Goal: Task Accomplishment & Management: Manage account settings

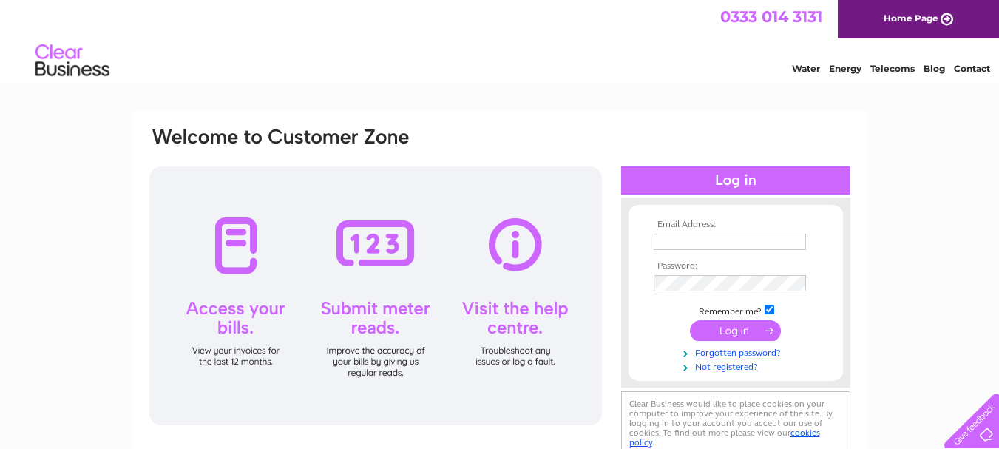
type input "i.gillan@btinternet.com"
click at [729, 329] on input "submit" at bounding box center [735, 330] width 91 height 21
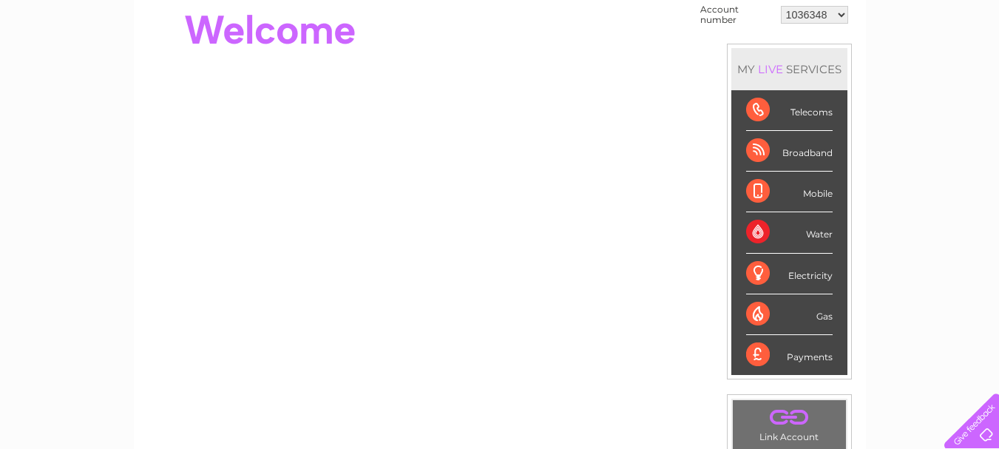
scroll to position [30, 0]
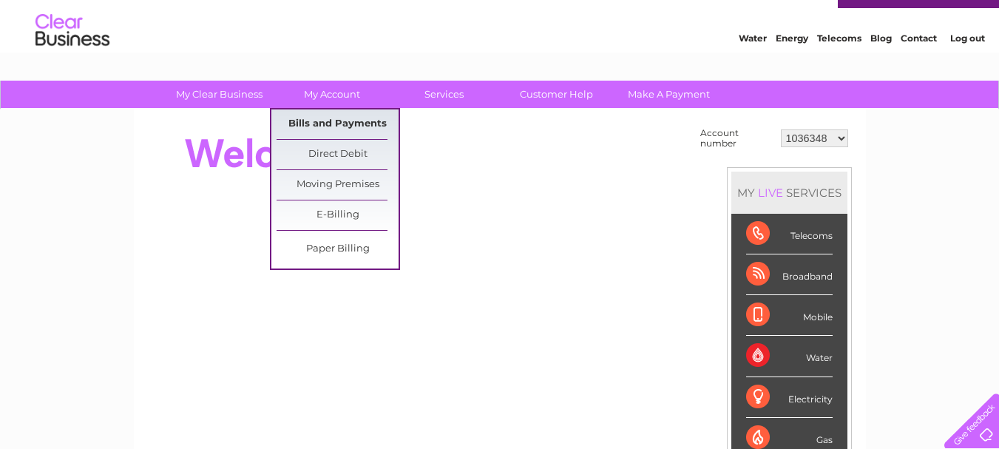
click at [338, 118] on link "Bills and Payments" at bounding box center [338, 124] width 122 height 30
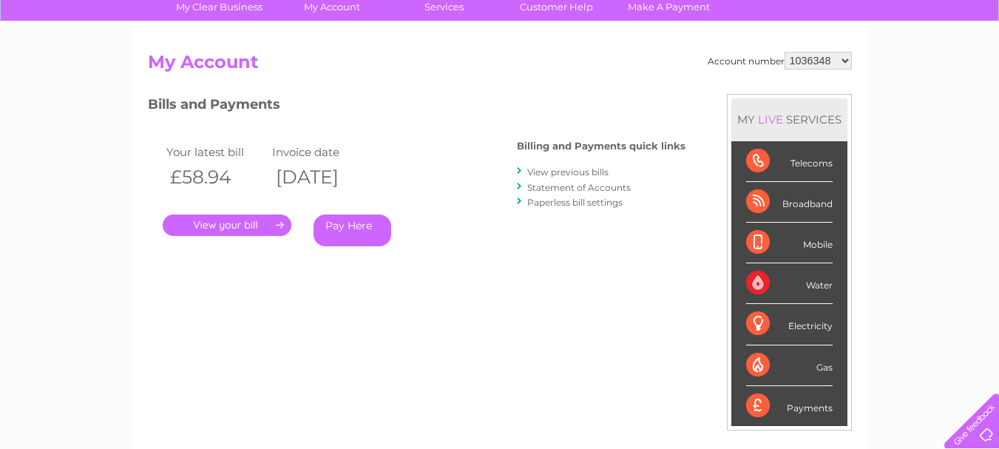
scroll to position [124, 0]
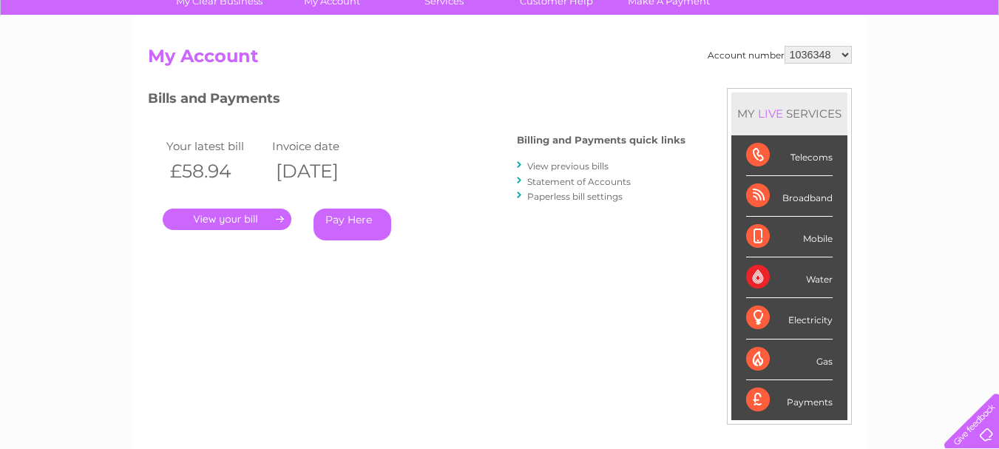
click at [562, 165] on link "View previous bills" at bounding box center [567, 166] width 81 height 11
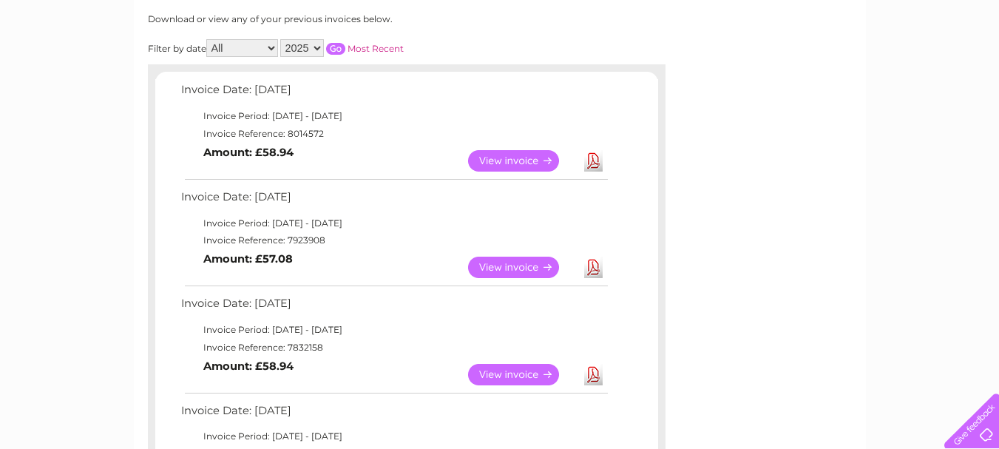
scroll to position [169, 0]
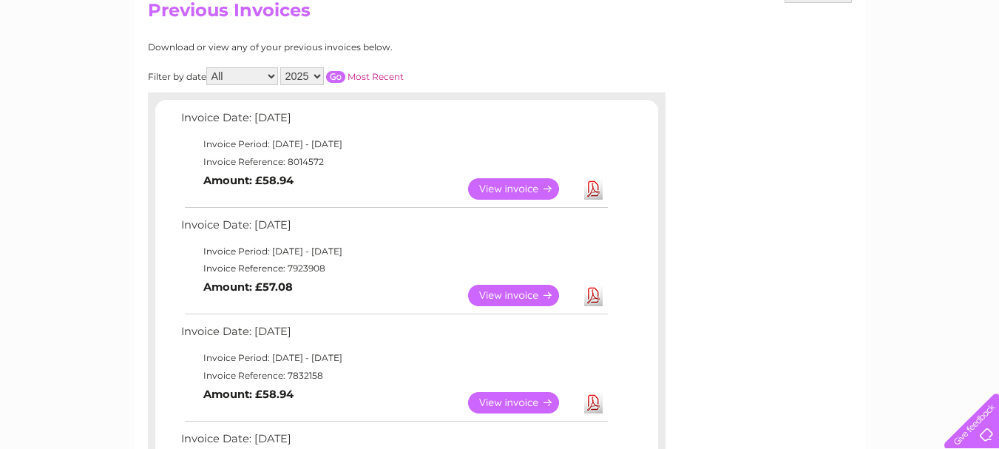
click at [508, 191] on link "View" at bounding box center [522, 188] width 109 height 21
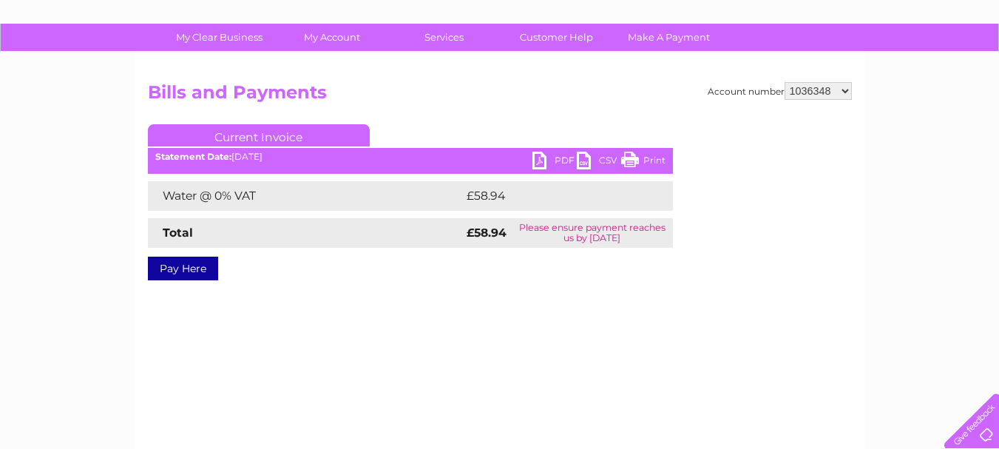
scroll to position [89, 0]
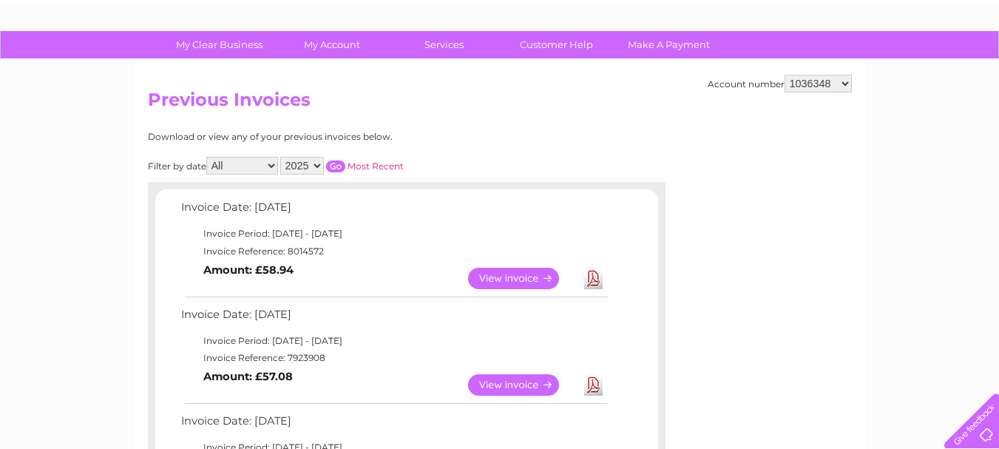
scroll to position [44, 0]
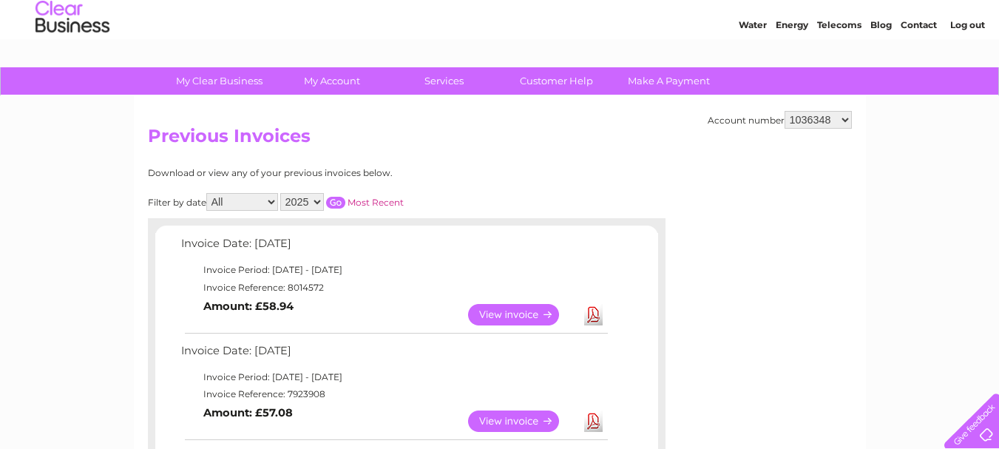
click at [844, 118] on select "1036348 30305223" at bounding box center [818, 120] width 67 height 18
select select "30305223"
click at [785, 111] on select "1036348 30305223" at bounding box center [818, 120] width 67 height 18
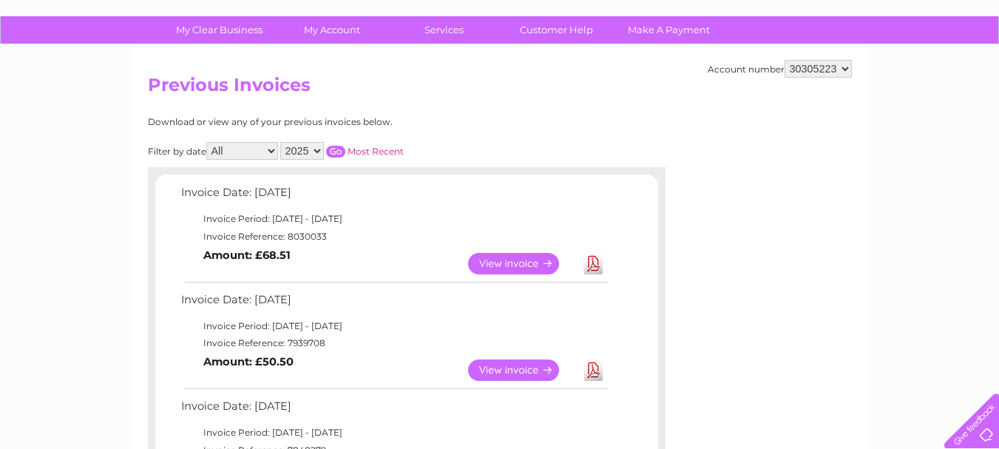
scroll to position [126, 0]
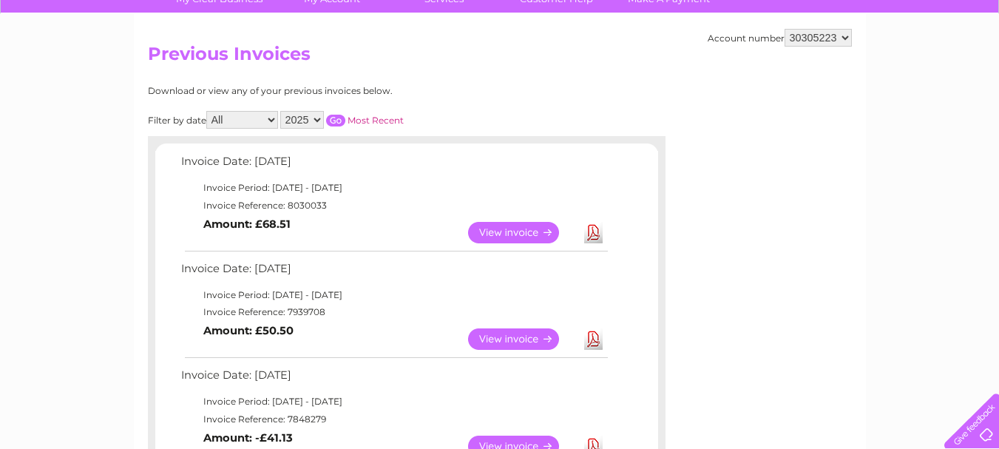
click at [536, 238] on link "View" at bounding box center [522, 232] width 109 height 21
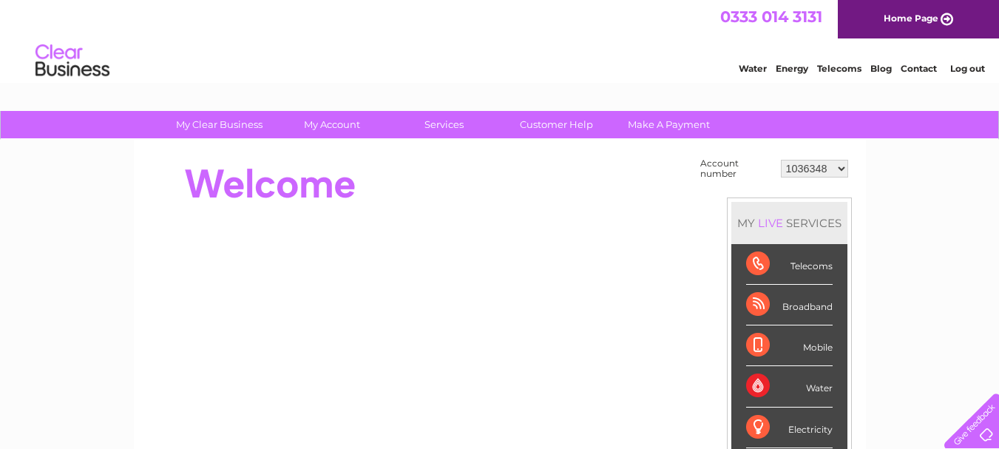
click at [843, 168] on select "1036348 30305223" at bounding box center [814, 169] width 67 height 18
